Goal: Communication & Community: Answer question/provide support

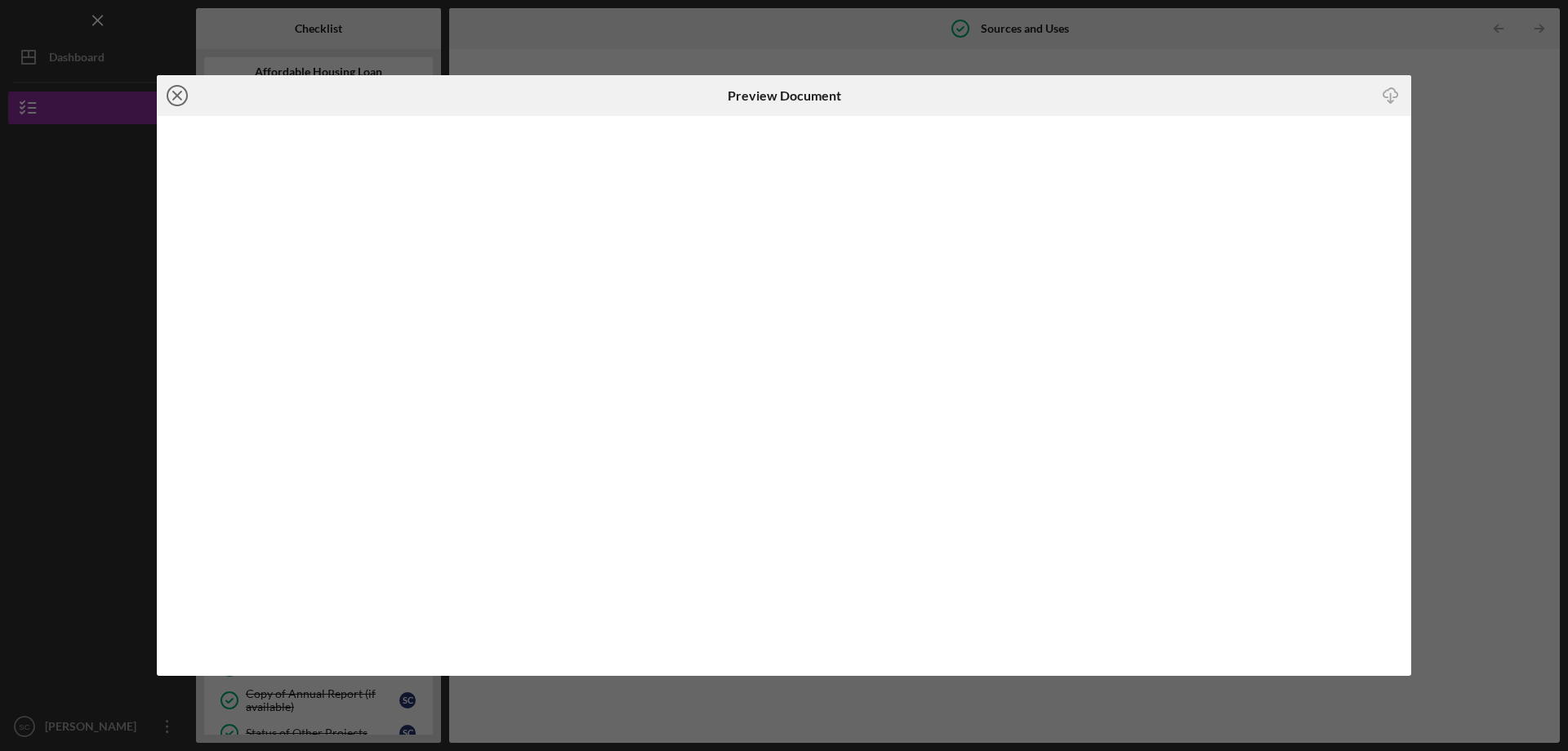
click at [179, 97] on line at bounding box center [177, 95] width 8 height 8
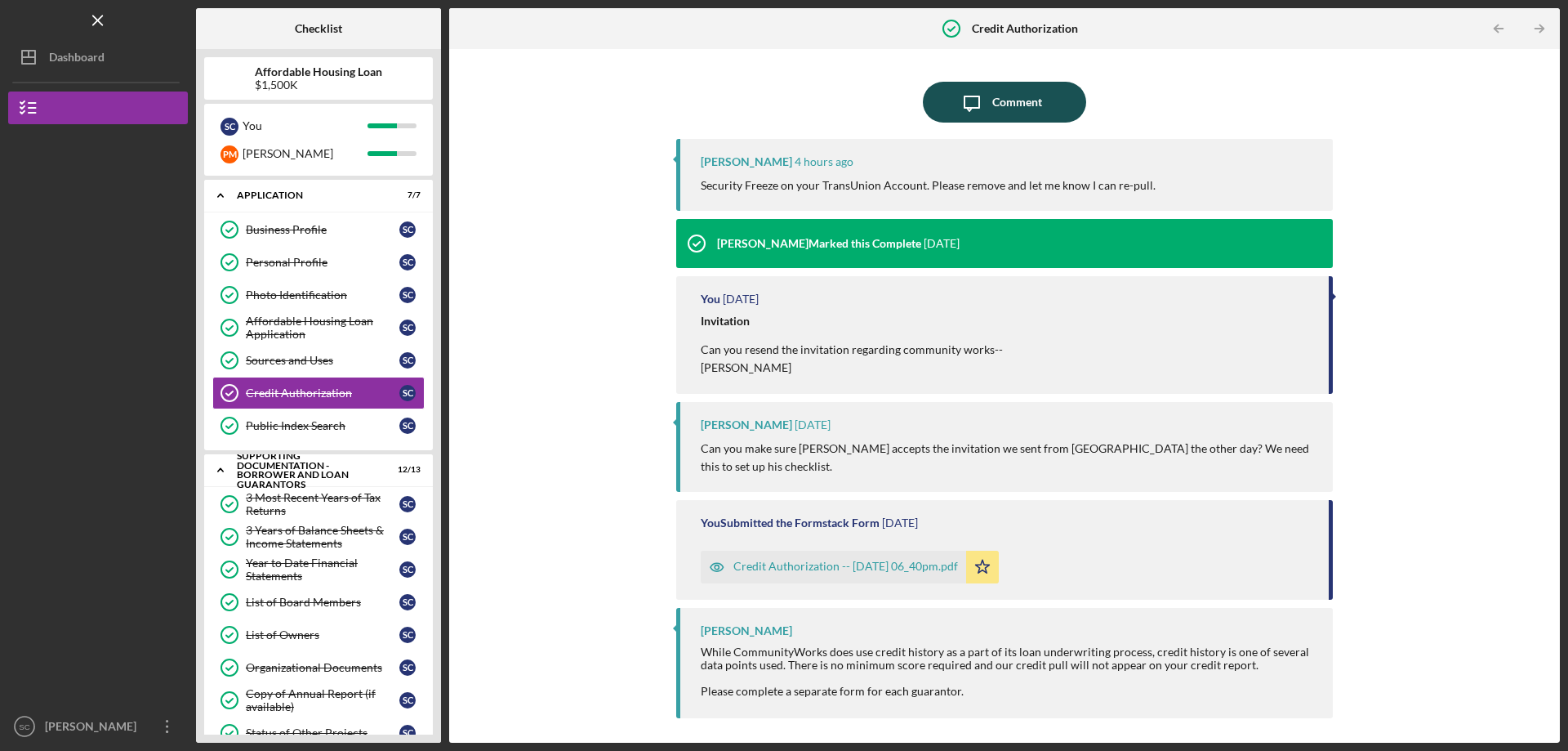
click at [1010, 107] on div "Comment" at bounding box center [1017, 102] width 50 height 41
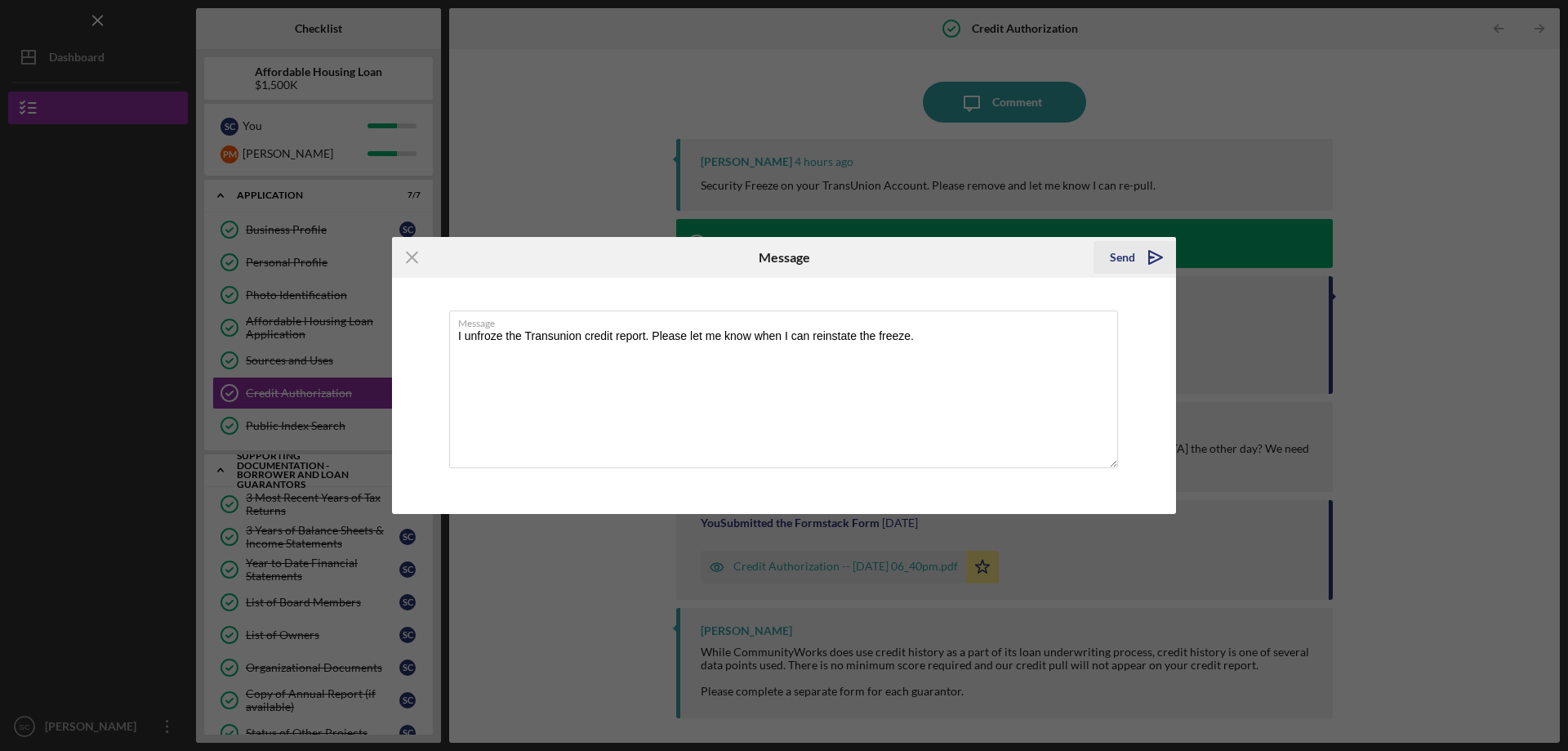
type textarea "I unfroze the Transunion credit report. Please let me know when I can reinstate…"
click at [1155, 259] on icon "Icon/icon-invite-send" at bounding box center [1156, 258] width 41 height 41
